Goal: Information Seeking & Learning: Learn about a topic

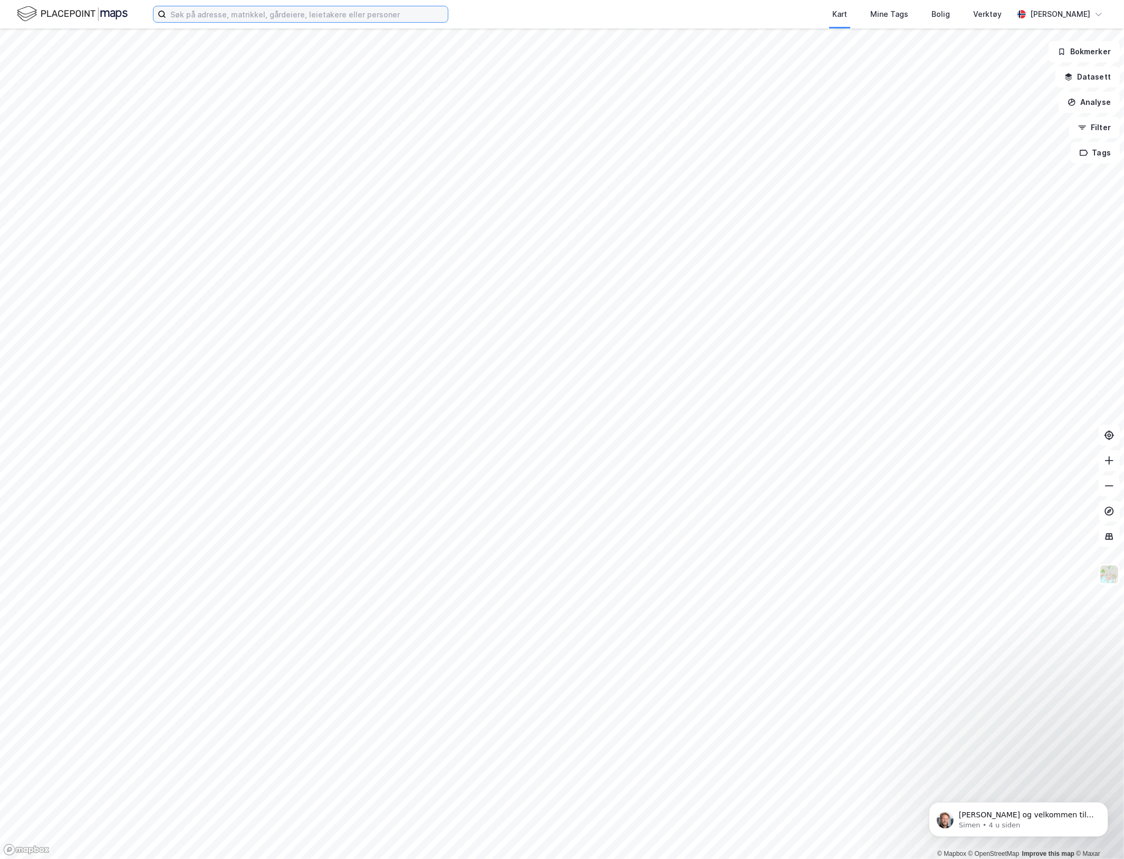
click at [320, 15] on input at bounding box center [307, 14] width 282 height 16
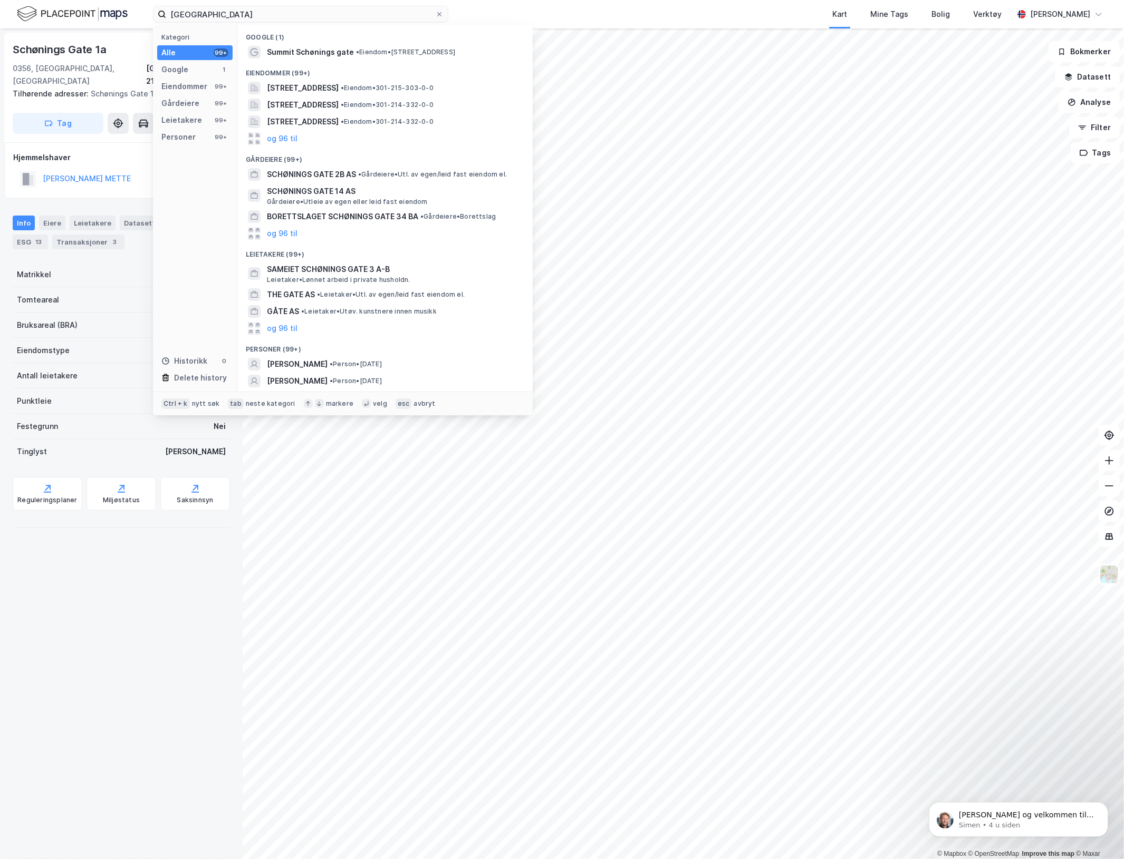
click at [67, 736] on div "[GEOGRAPHIC_DATA] 1a 0356, [GEOGRAPHIC_DATA], [GEOGRAPHIC_DATA], 214/332 Tilhør…" at bounding box center [121, 443] width 243 height 831
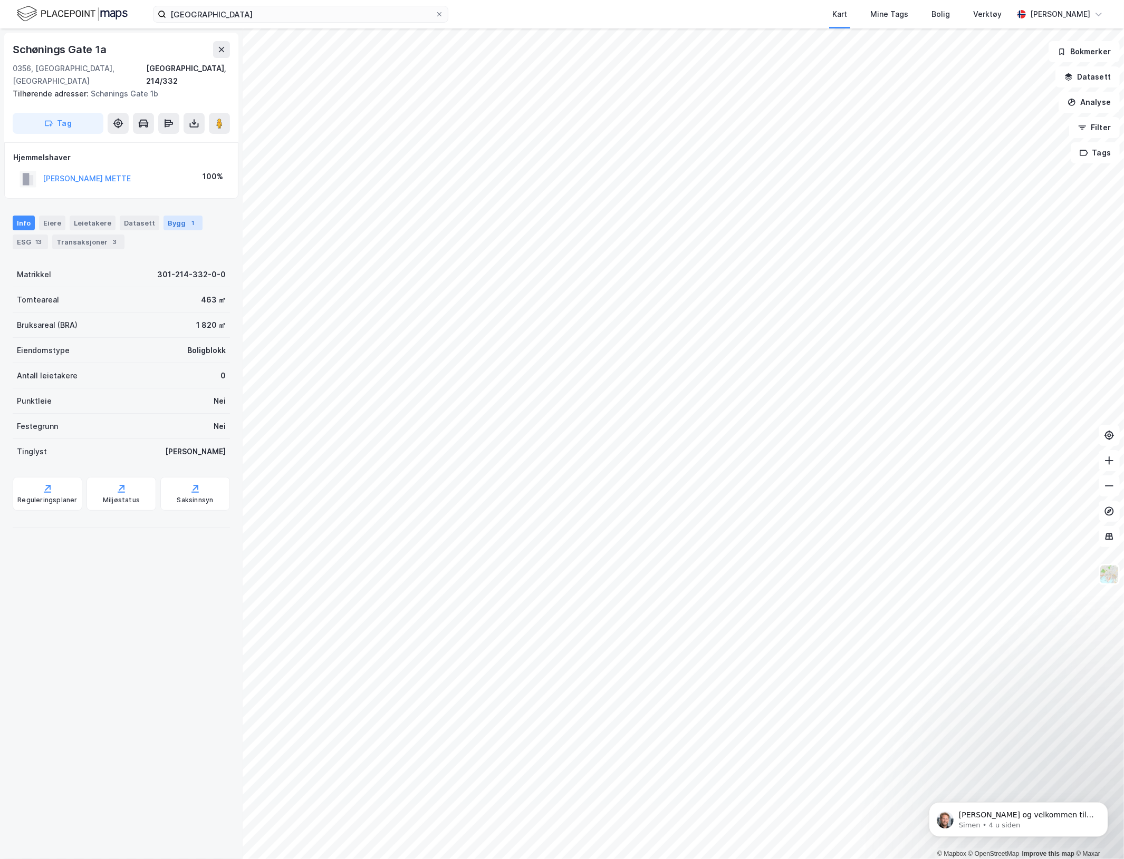
click at [165, 216] on div "Bygg 1" at bounding box center [182, 223] width 39 height 15
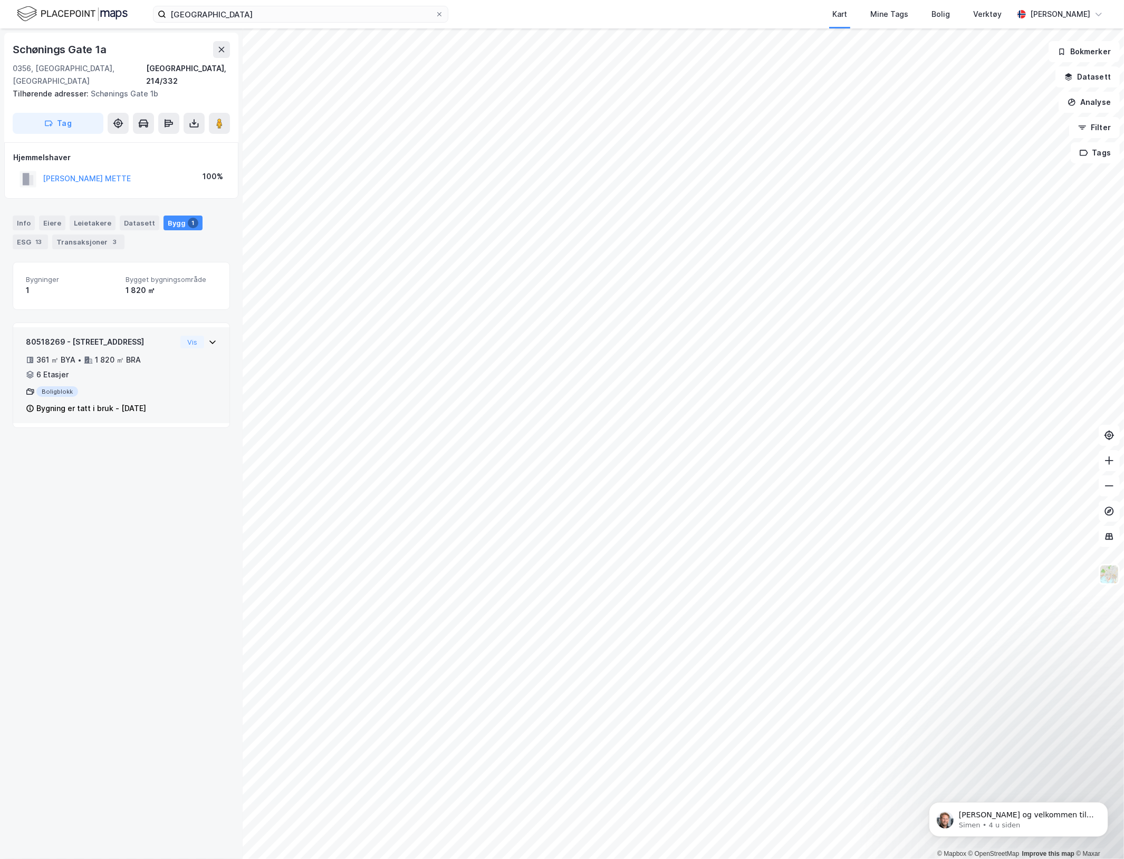
click at [72, 387] on div "Boligblokk" at bounding box center [101, 392] width 150 height 11
click at [93, 448] on div "Bygning er tatt i bruk" at bounding box center [124, 454] width 78 height 13
click at [48, 429] on div "Historikk" at bounding box center [121, 435] width 191 height 13
click at [30, 408] on icon at bounding box center [31, 409] width 2 height 3
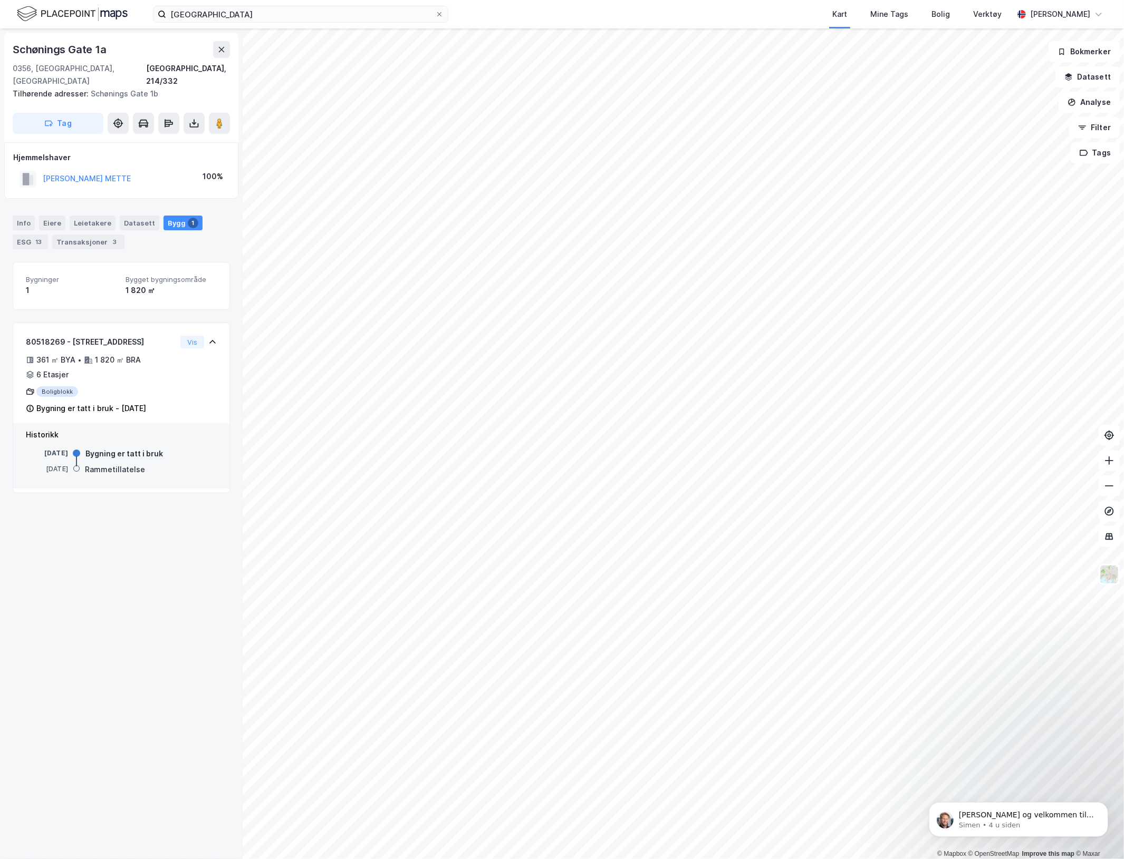
click at [111, 789] on div "[STREET_ADDRESS], 214/332 Tilhørende adresser: [STREET_ADDRESS] Tag Hjemmelshav…" at bounding box center [121, 443] width 243 height 831
click at [18, 216] on div "Info" at bounding box center [24, 223] width 22 height 15
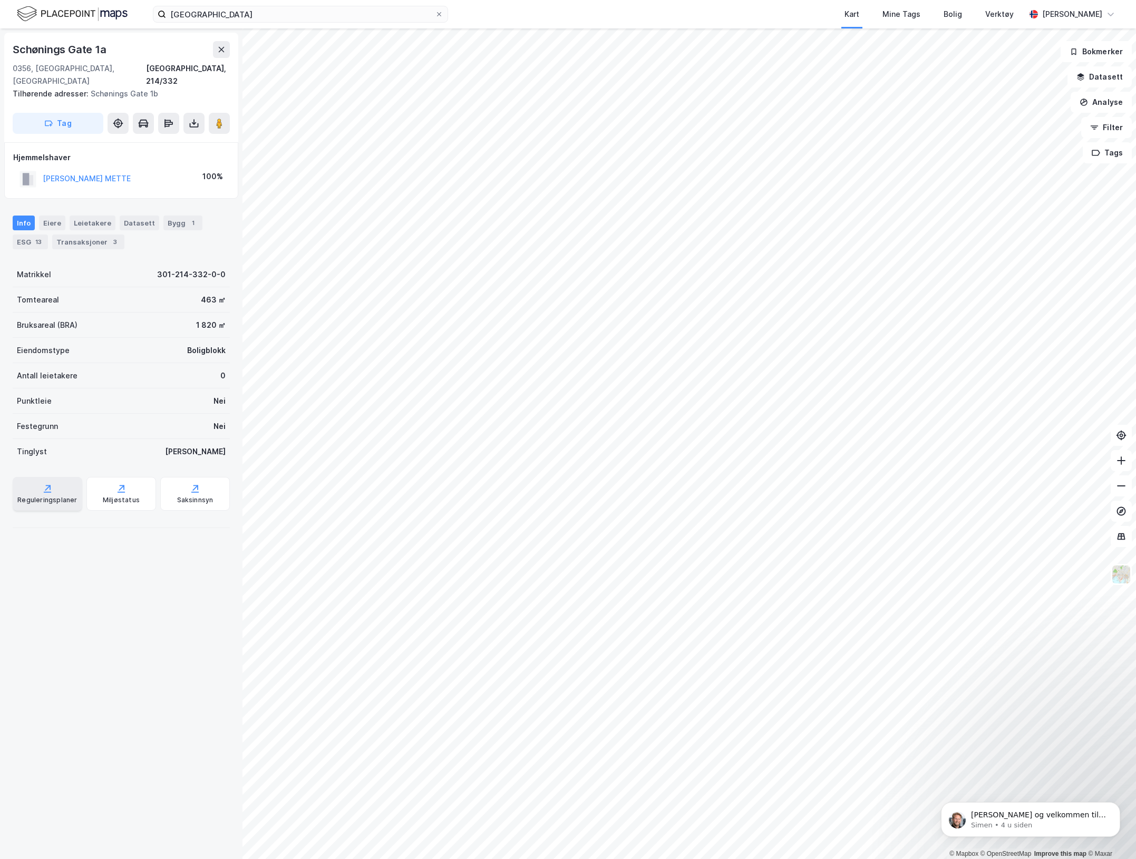
click at [47, 496] on div "Reguleringsplaner" at bounding box center [47, 500] width 60 height 8
click at [497, 0] on html "schøningens gate Kart Mine Tags Bolig Verktøy [PERSON_NAME] © Mapbox © OpenStre…" at bounding box center [568, 429] width 1136 height 859
click at [479, 859] on html "schøningens gate Kart Mine Tags Bolig Verktøy [PERSON_NAME] © Mapbox © OpenStre…" at bounding box center [568, 429] width 1136 height 859
click at [1123, 859] on html "schøningens gate Kart Mine Tags Bolig Verktøy [PERSON_NAME] © Mapbox © OpenStre…" at bounding box center [568, 429] width 1136 height 859
click at [310, 18] on input "[GEOGRAPHIC_DATA]" at bounding box center [300, 14] width 269 height 16
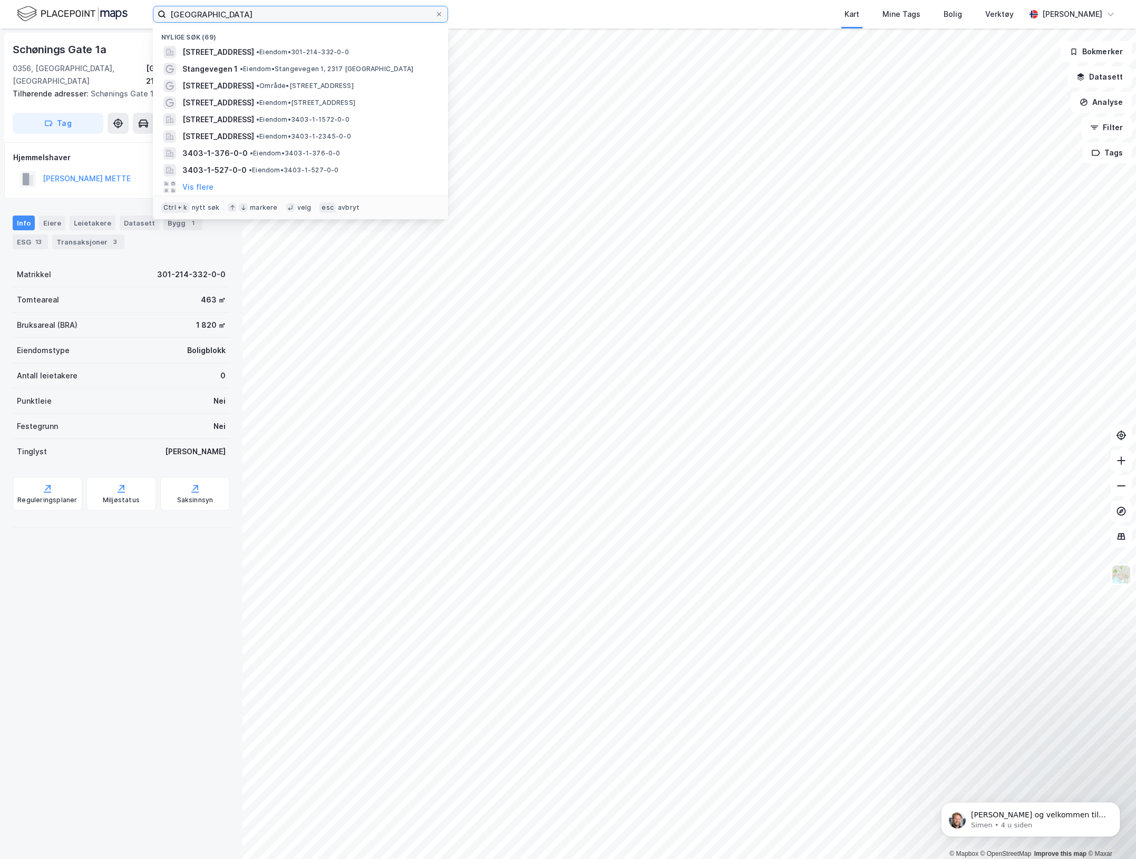
click at [204, 17] on input "[GEOGRAPHIC_DATA]" at bounding box center [300, 14] width 269 height 16
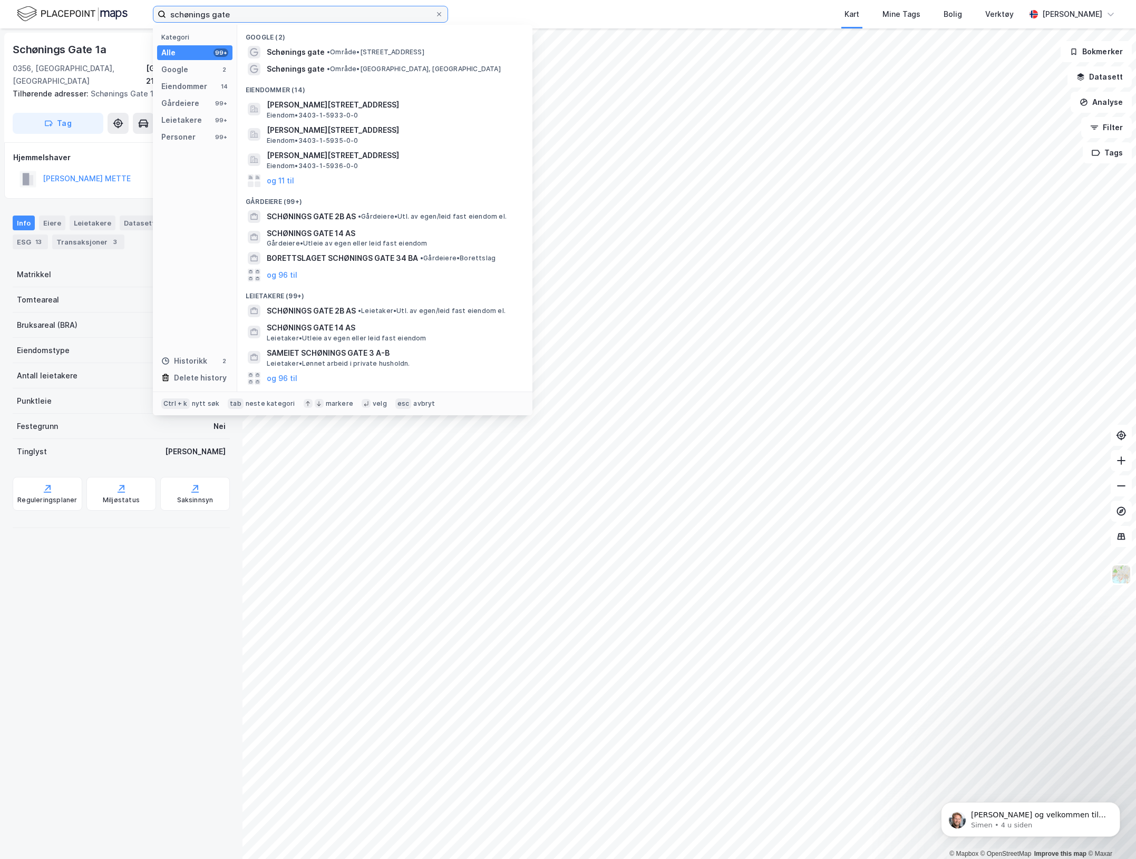
click at [296, 14] on input "schønings gate" at bounding box center [300, 14] width 269 height 16
type input "schønings gate"
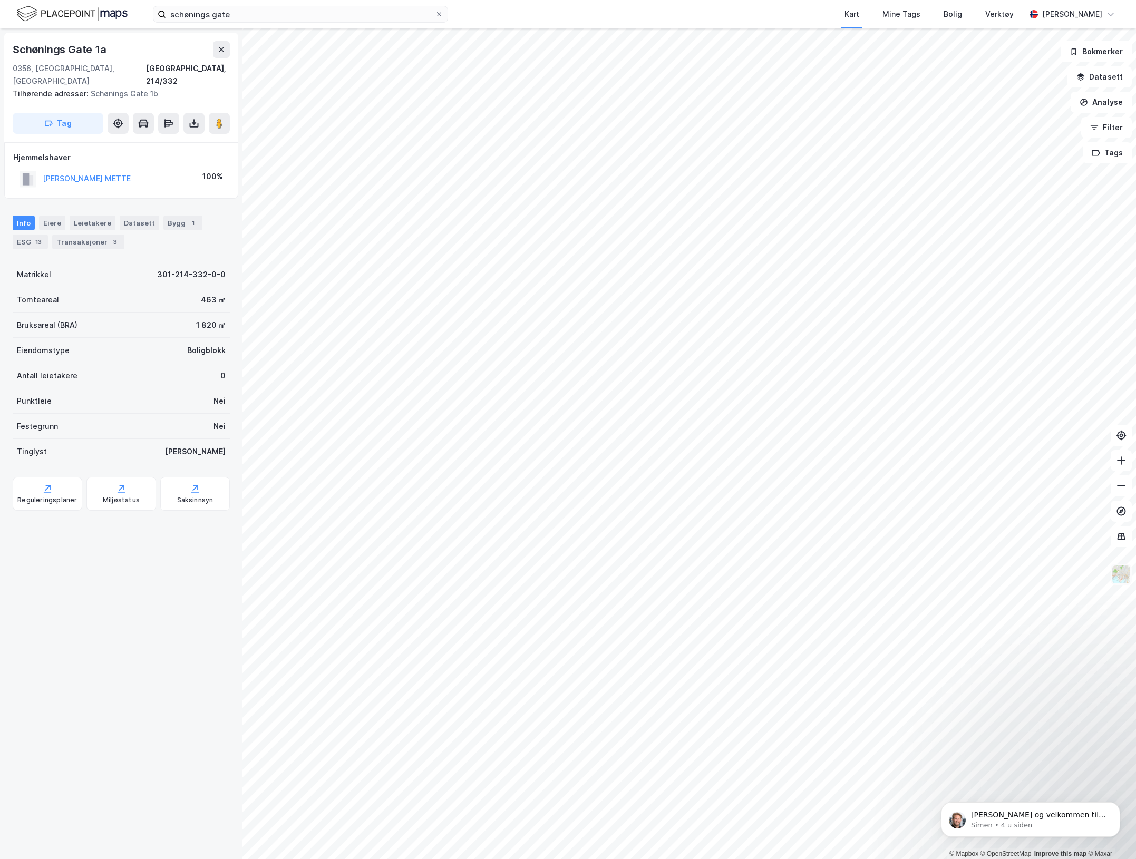
click at [1123, 584] on img at bounding box center [1122, 575] width 20 height 20
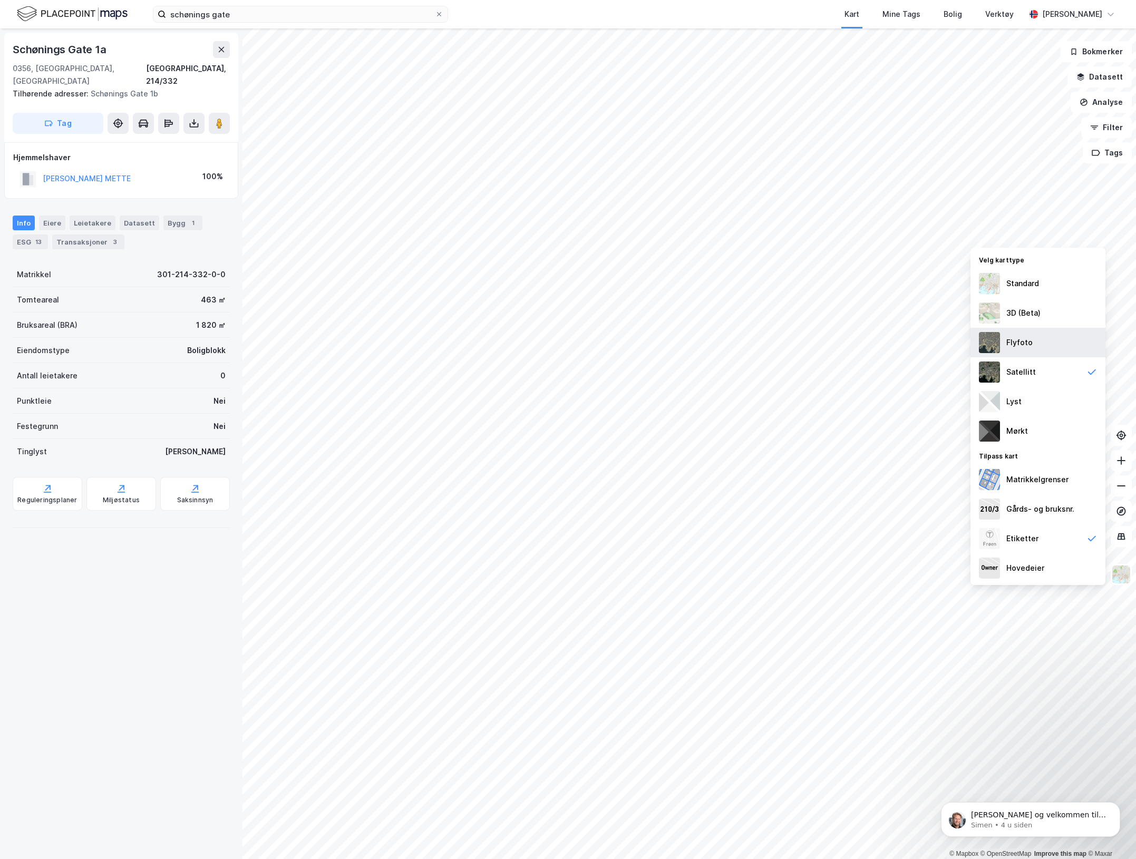
click at [1019, 350] on div "Flyfoto" at bounding box center [1038, 343] width 135 height 30
click at [1119, 580] on img at bounding box center [1122, 575] width 20 height 20
